Goal: Transaction & Acquisition: Purchase product/service

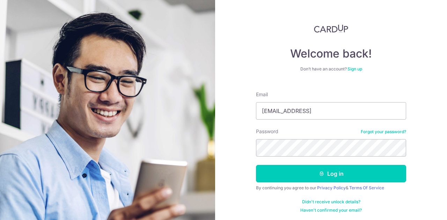
type input "[EMAIL_ADDRESS]"
click at [256, 165] on button "Log in" at bounding box center [331, 173] width 150 height 17
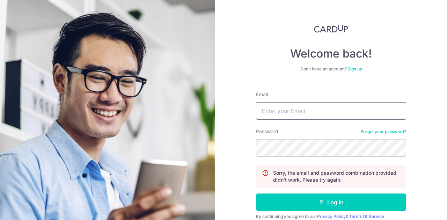
click at [291, 110] on input "Email" at bounding box center [331, 110] width 150 height 17
click at [335, 111] on input "[EMAIL_ADDRESS]" at bounding box center [331, 110] width 150 height 17
type input "[EMAIL_ADDRESS][DOMAIN_NAME]"
click at [256, 194] on button "Log in" at bounding box center [331, 202] width 150 height 17
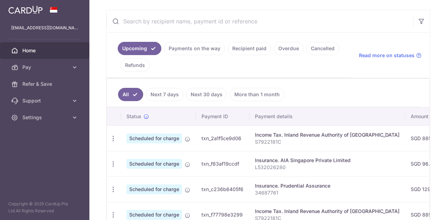
scroll to position [113, 0]
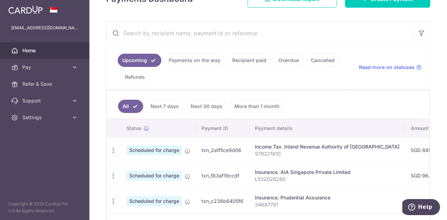
click at [254, 61] on link "Recipient paid" at bounding box center [249, 60] width 43 height 13
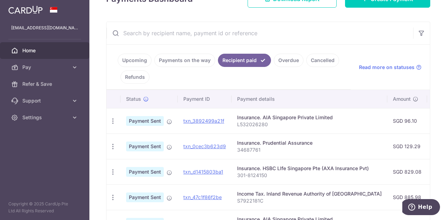
click at [158, 36] on input "text" at bounding box center [259, 33] width 306 height 22
paste input "82805557"
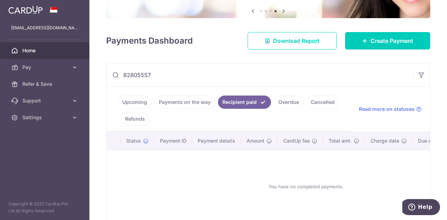
scroll to position [111, 0]
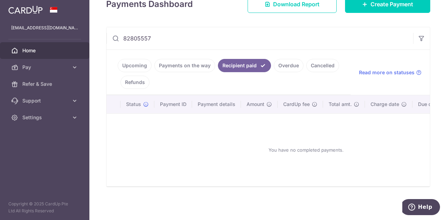
drag, startPoint x: 168, startPoint y: 39, endPoint x: 126, endPoint y: 39, distance: 42.2
click at [127, 39] on input "82805557" at bounding box center [259, 38] width 306 height 22
type input "8"
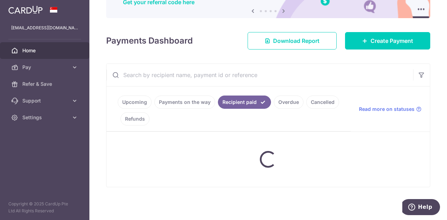
paste input "501-7398552"
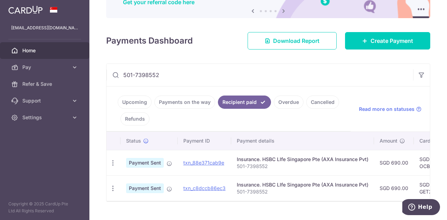
scroll to position [89, 0]
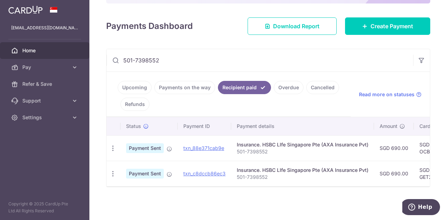
drag, startPoint x: 178, startPoint y: 63, endPoint x: 114, endPoint y: 60, distance: 64.0
click at [114, 60] on div "501-7398552" at bounding box center [259, 60] width 306 height 22
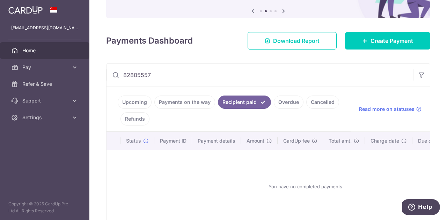
scroll to position [111, 0]
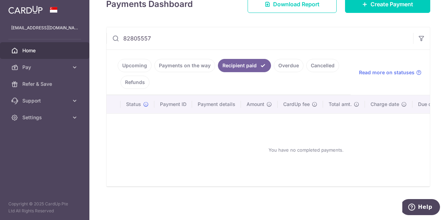
type input "82805557"
click at [141, 63] on link "Upcoming" at bounding box center [135, 65] width 34 height 13
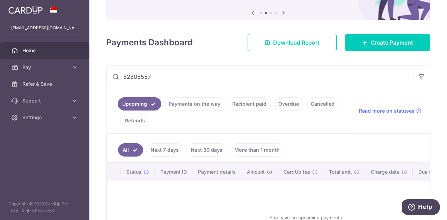
scroll to position [70, 0]
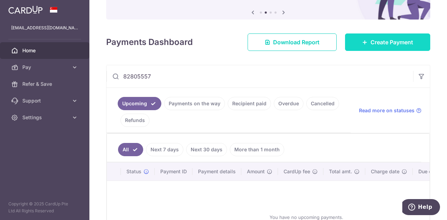
click at [358, 38] on link "Create Payment" at bounding box center [387, 42] width 85 height 17
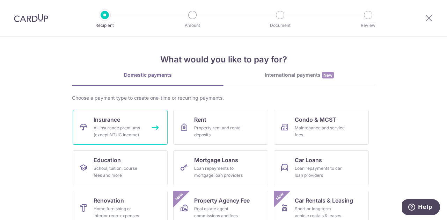
click at [111, 122] on span "Insurance" at bounding box center [107, 120] width 27 height 8
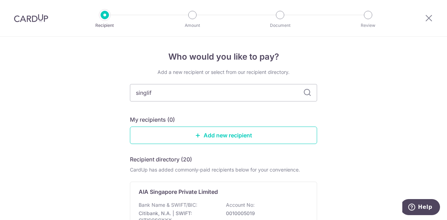
type input "singlife"
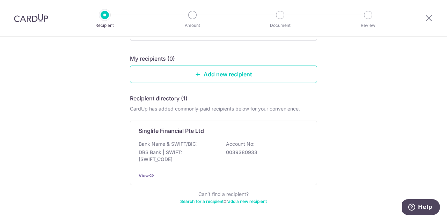
scroll to position [70, 0]
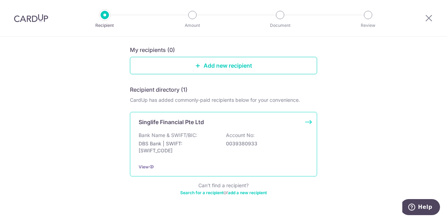
click at [307, 123] on div "Singlife Financial Pte Ltd Bank Name & SWIFT/BIC: DBS Bank | SWIFT: DBSSSGSGXXX…" at bounding box center [223, 144] width 187 height 65
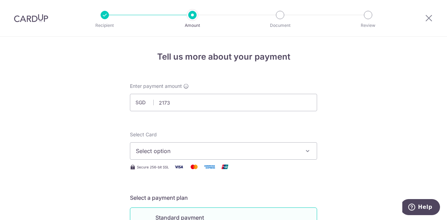
type input "2,173.00"
click at [195, 154] on span "Select option" at bounding box center [217, 151] width 163 height 8
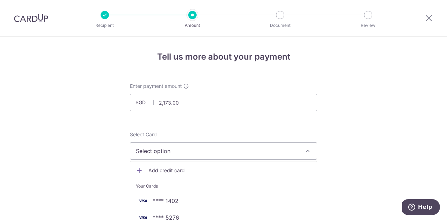
scroll to position [35, 0]
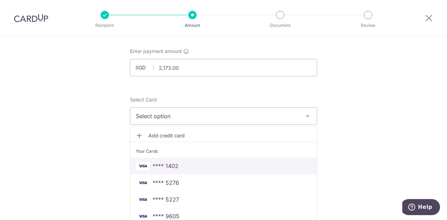
click at [182, 167] on span "**** 1402" at bounding box center [223, 166] width 175 height 8
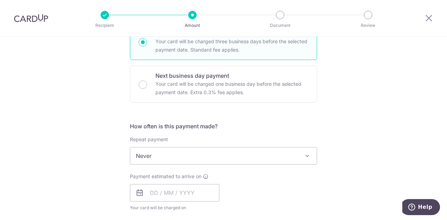
scroll to position [209, 0]
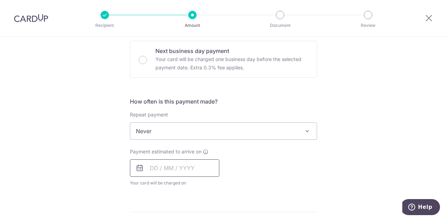
click at [155, 169] on input "text" at bounding box center [174, 168] width 89 height 17
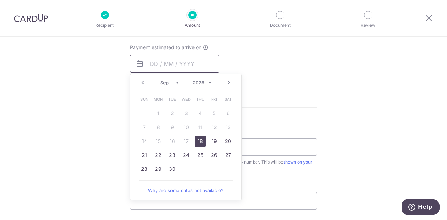
scroll to position [314, 0]
click at [199, 141] on link "18" at bounding box center [199, 140] width 11 height 11
type input "18/09/2025"
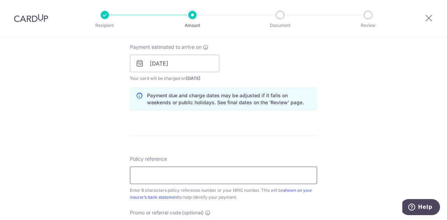
click at [201, 176] on input "Policy reference" at bounding box center [223, 175] width 187 height 17
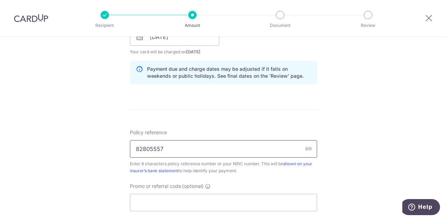
scroll to position [349, 0]
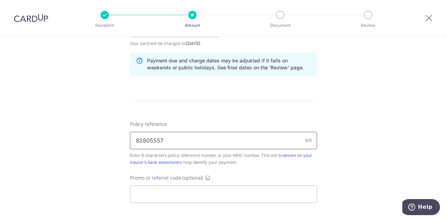
type input "82805557"
click at [168, 190] on input "Promo or referral code (optional)" at bounding box center [223, 194] width 187 height 17
paste input "OCBC195"
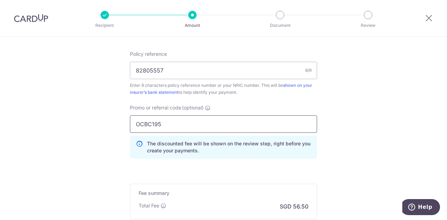
scroll to position [489, 0]
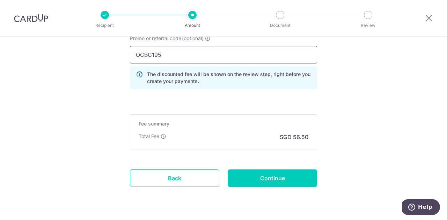
type input "OCBC195"
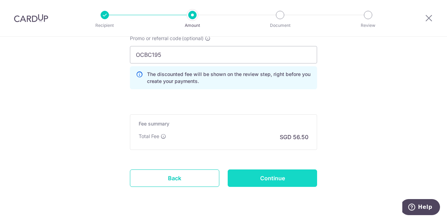
click at [268, 180] on input "Continue" at bounding box center [272, 178] width 89 height 17
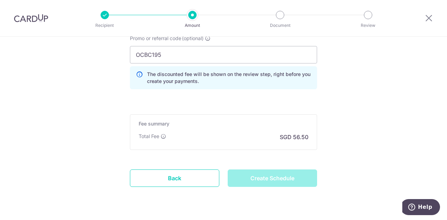
type input "Create Schedule"
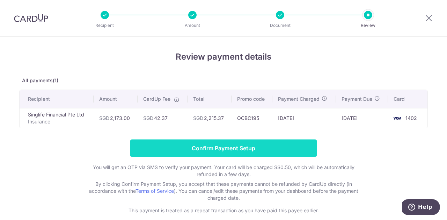
click at [259, 144] on input "Confirm Payment Setup" at bounding box center [223, 148] width 187 height 17
